Goal: Task Accomplishment & Management: Use online tool/utility

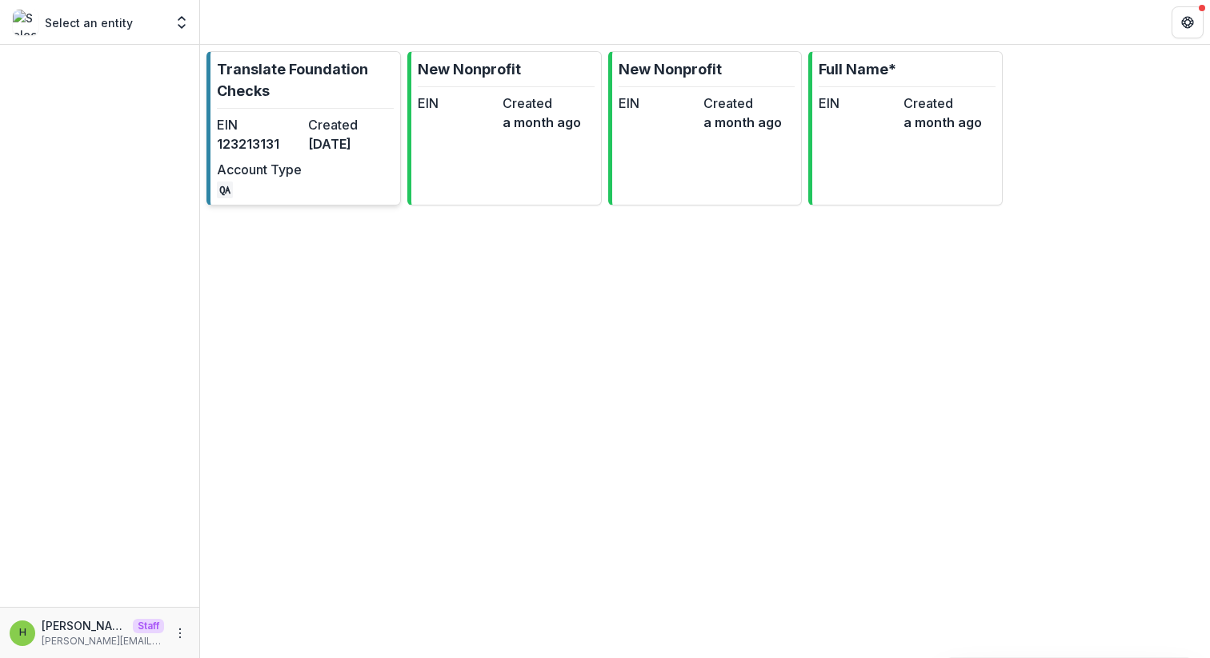
click at [336, 114] on link "Translate Foundation Checks EIN 123213131 Created 6 months ago Account Type QA" at bounding box center [303, 128] width 194 height 154
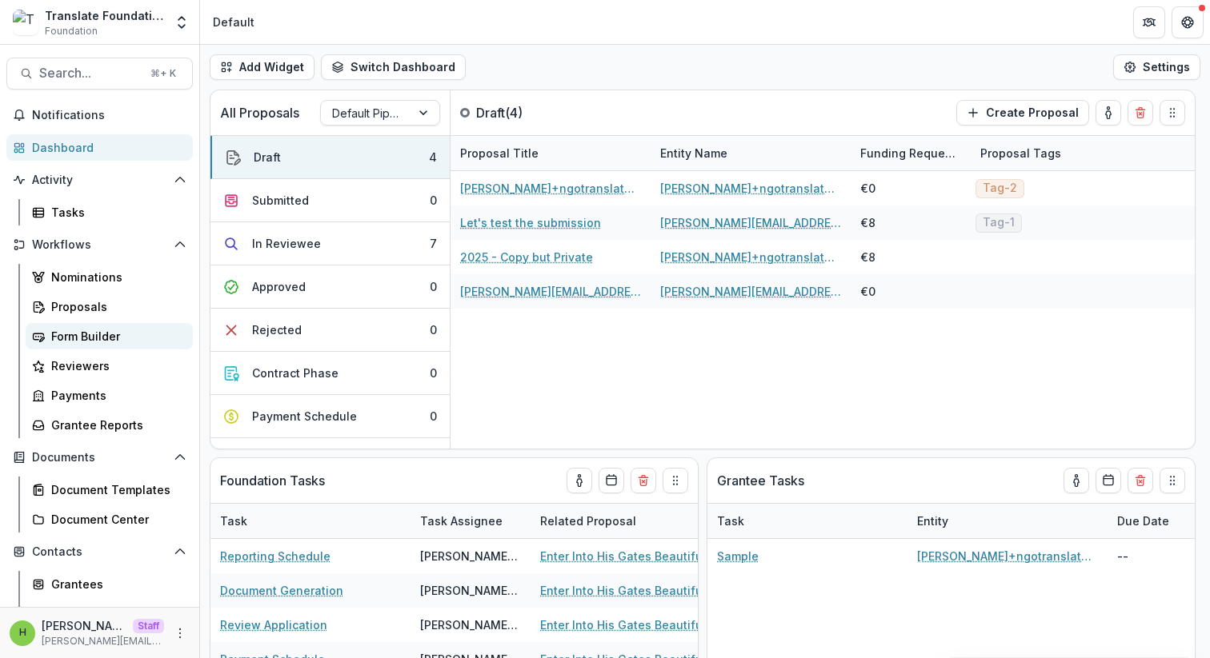
click at [103, 330] on div "Form Builder" at bounding box center [115, 336] width 129 height 17
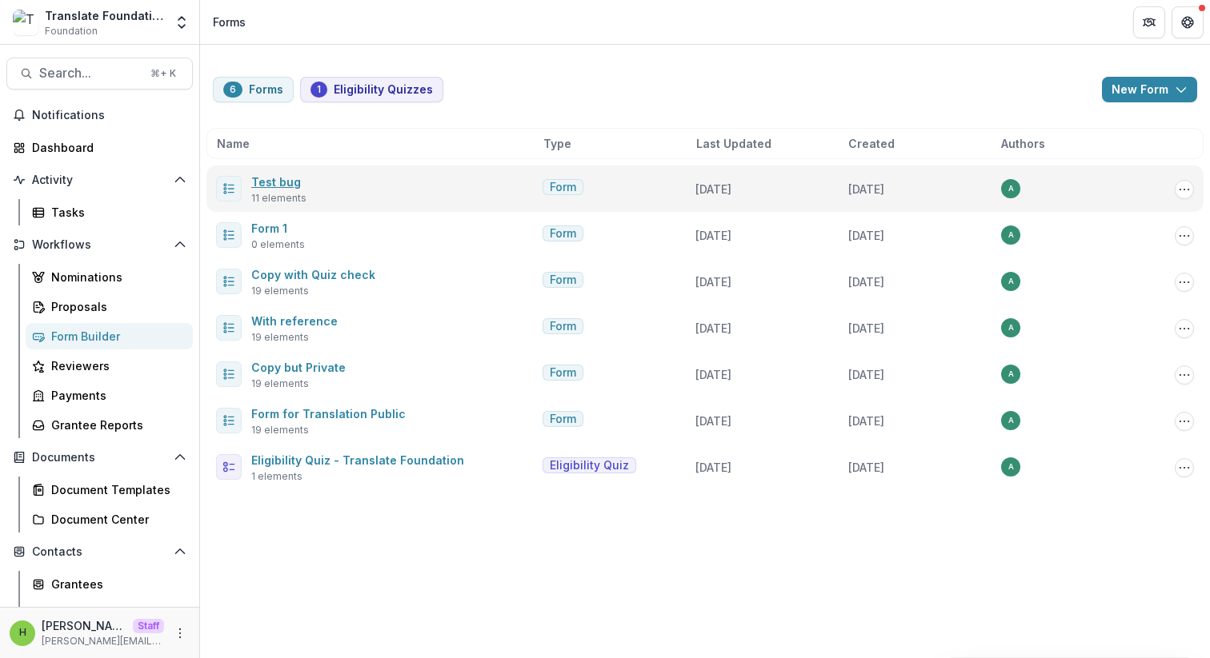
click at [279, 183] on link "Test bug" at bounding box center [276, 182] width 50 height 14
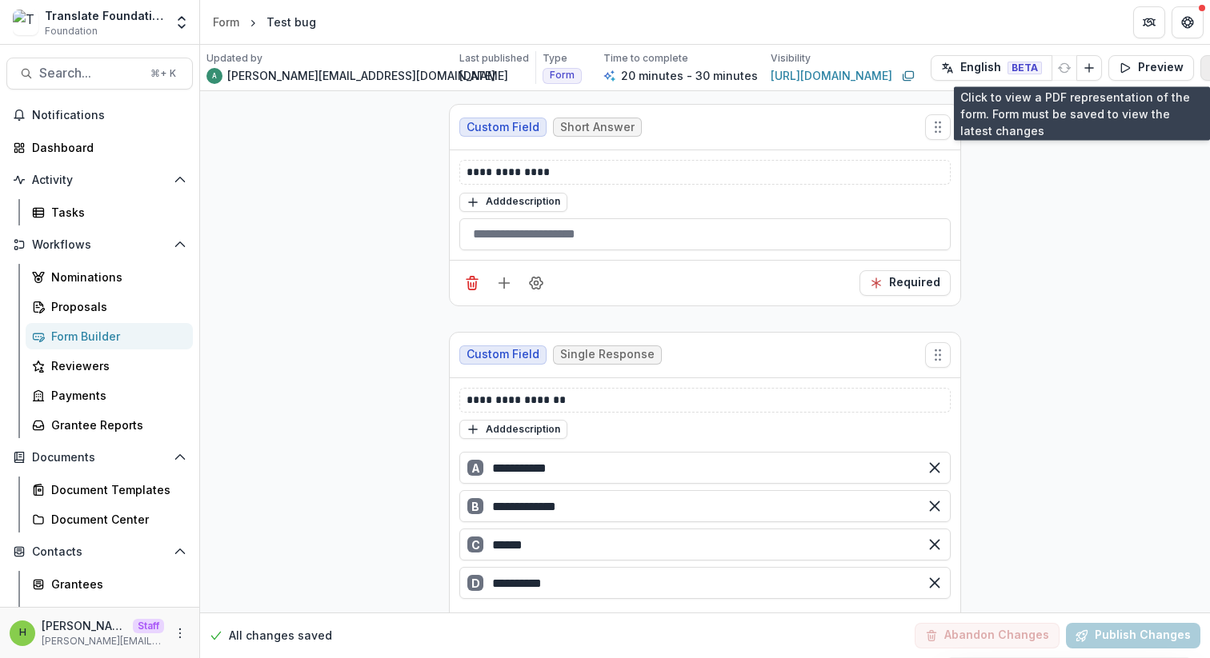
scroll to position [0, 47]
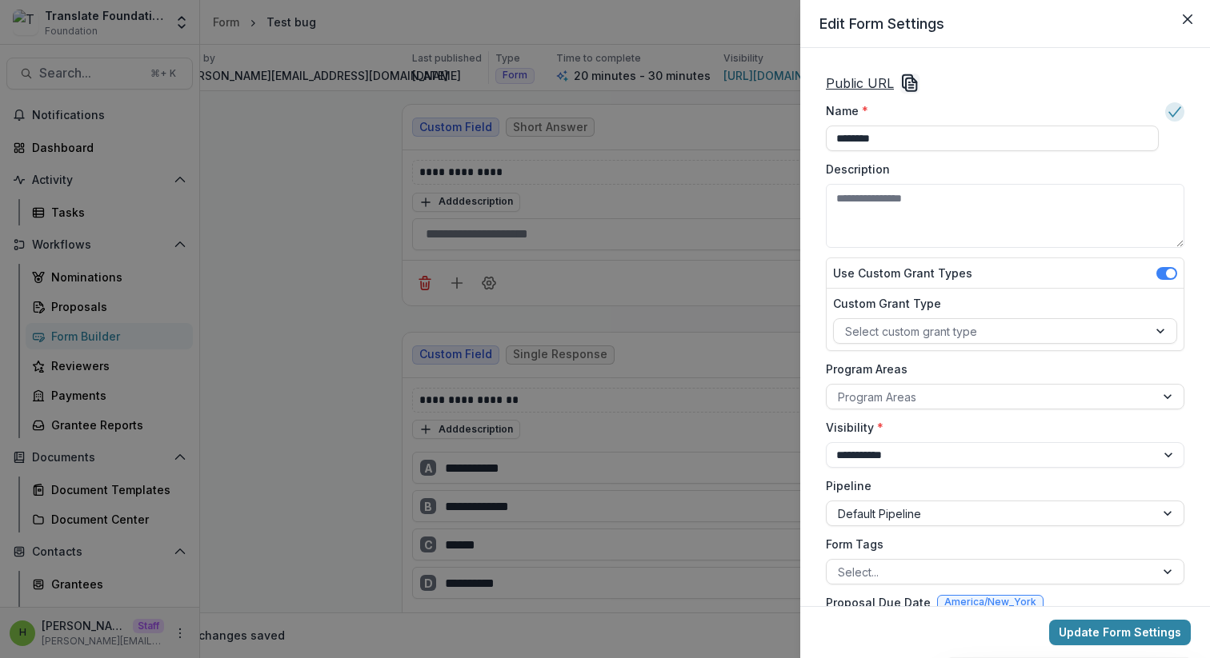
click at [912, 80] on icon "Copy Link" at bounding box center [911, 84] width 10 height 13
click at [912, 85] on icon "Copy Link" at bounding box center [909, 83] width 19 height 19
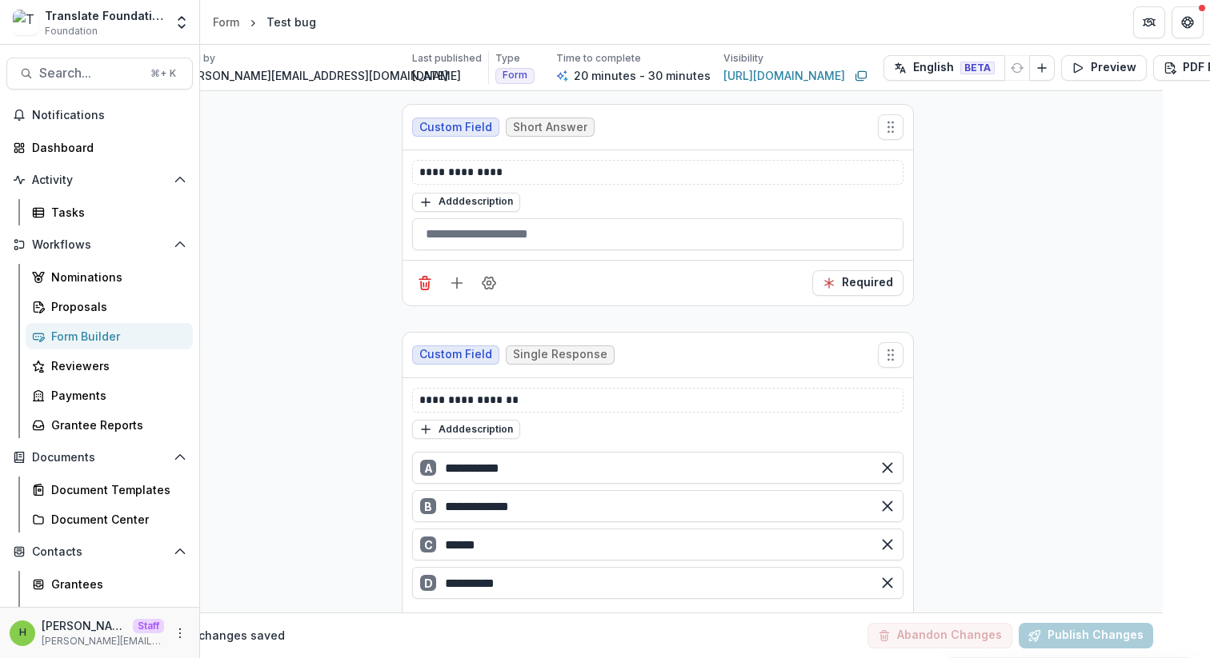
click at [785, 110] on div "Custom Field Short Answer" at bounding box center [657, 128] width 510 height 46
